Goal: Browse casually: Explore the website without a specific task or goal

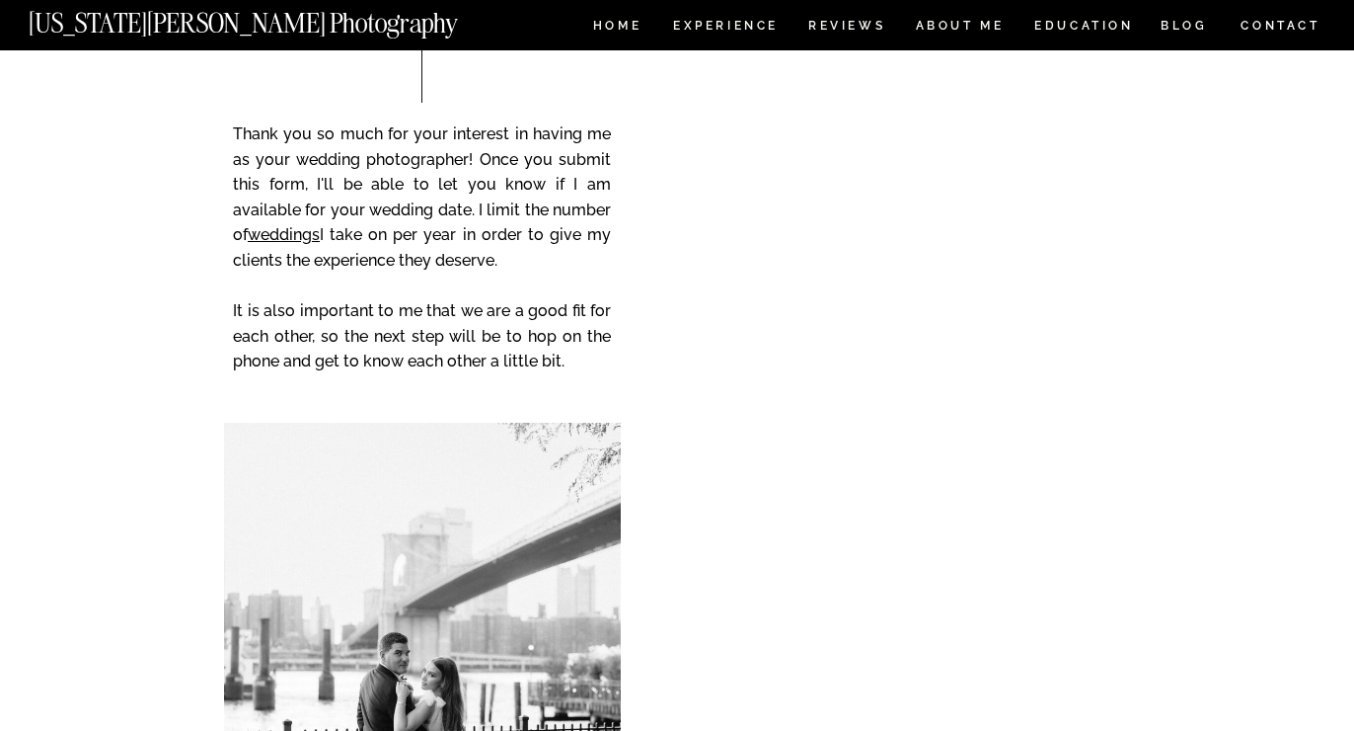
scroll to position [3399, 0]
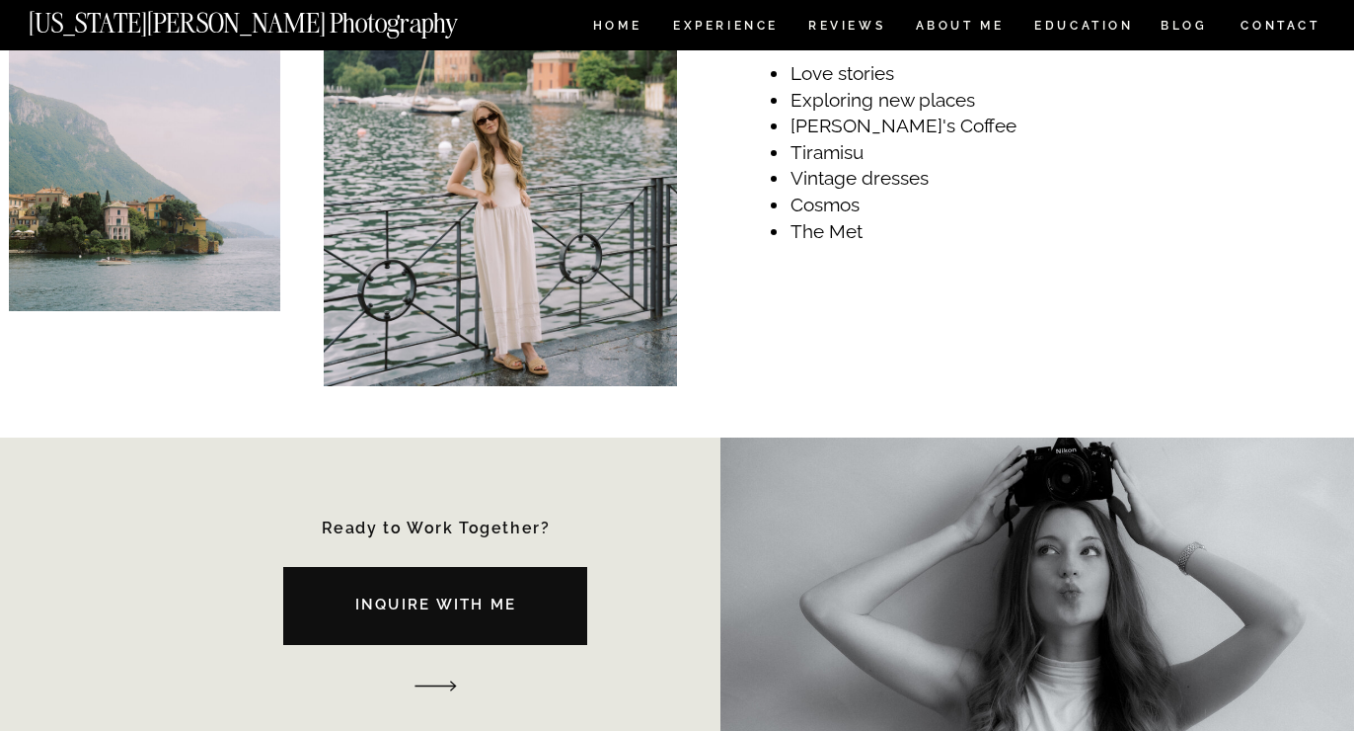
scroll to position [2441, 0]
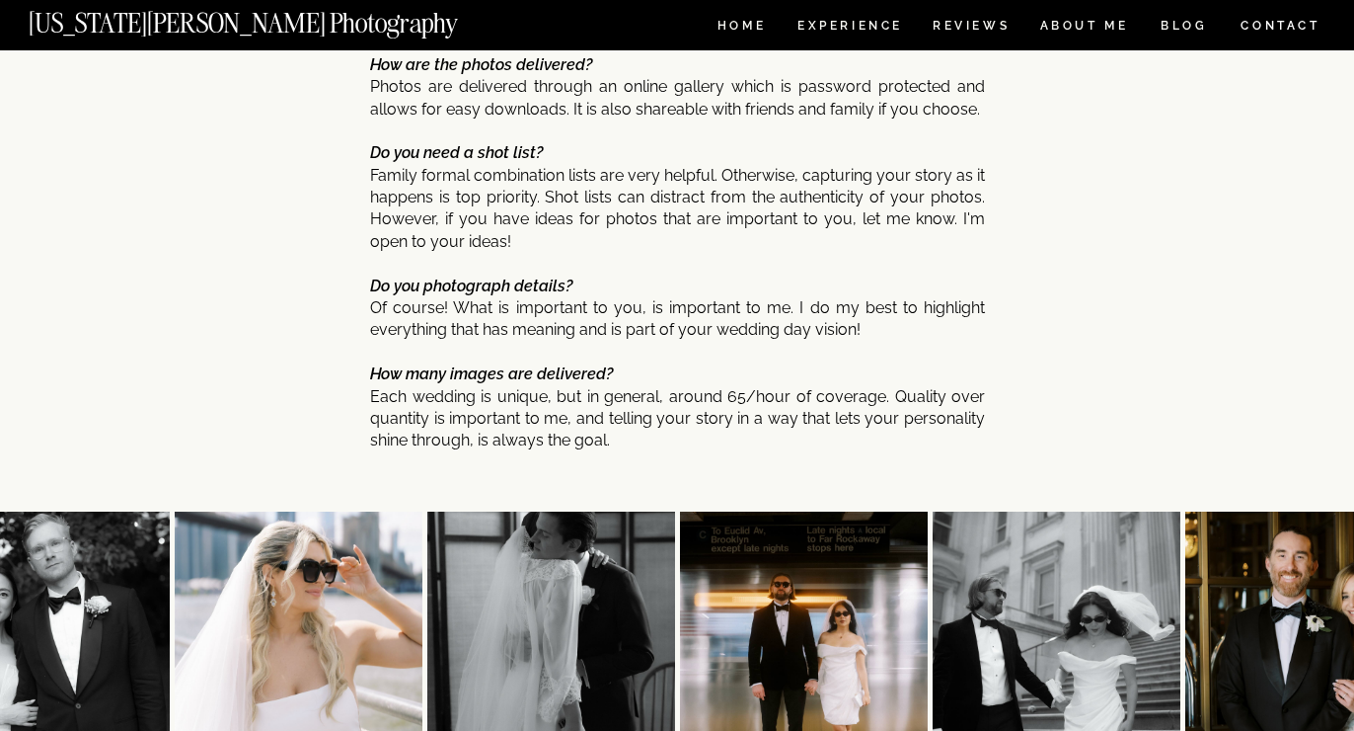
scroll to position [9884, 0]
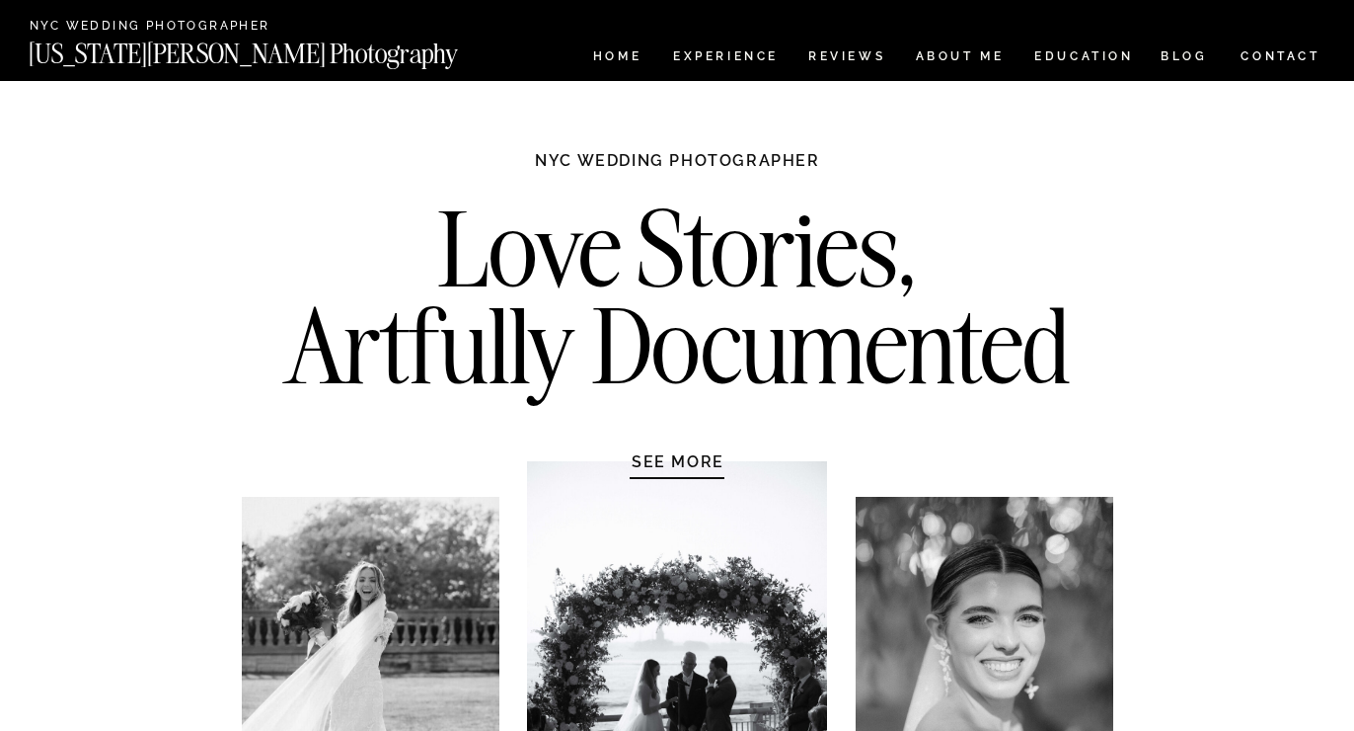
scroll to position [507, 0]
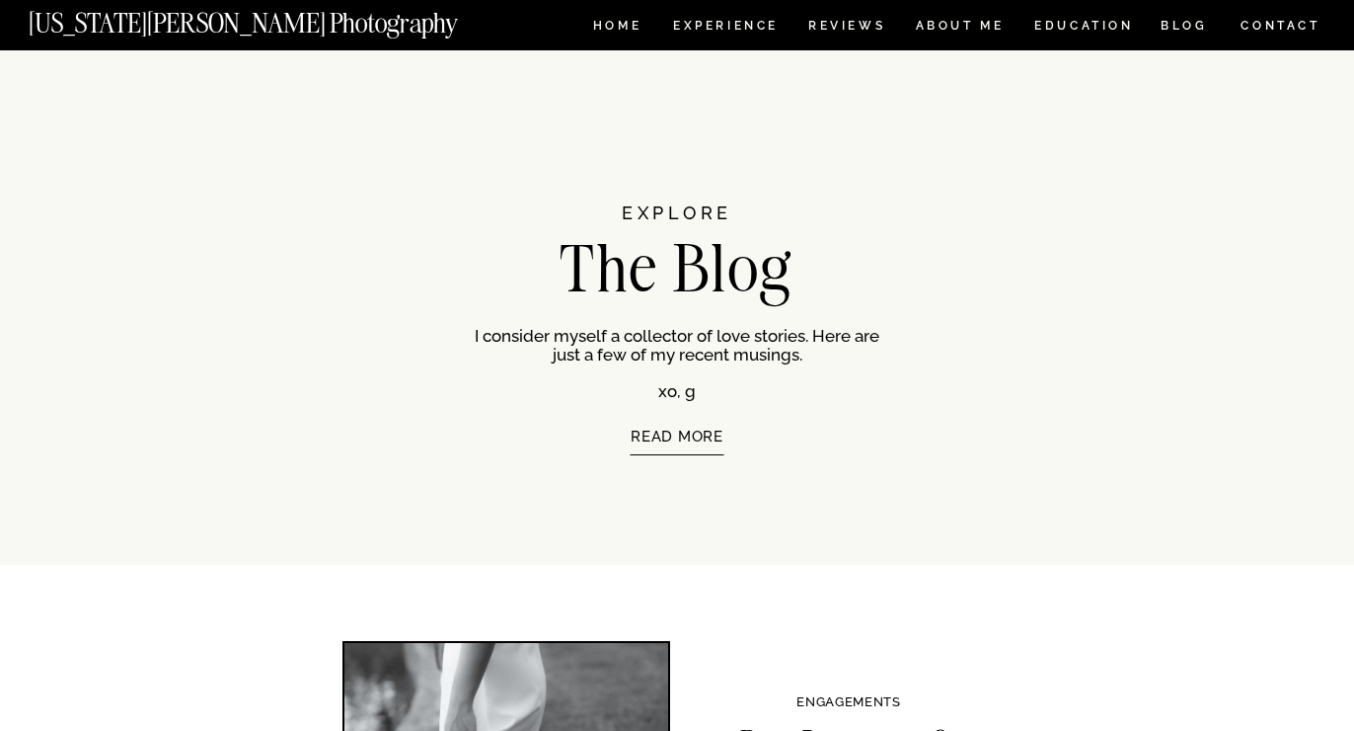
scroll to position [3908, 0]
